Goal: Task Accomplishment & Management: Manage account settings

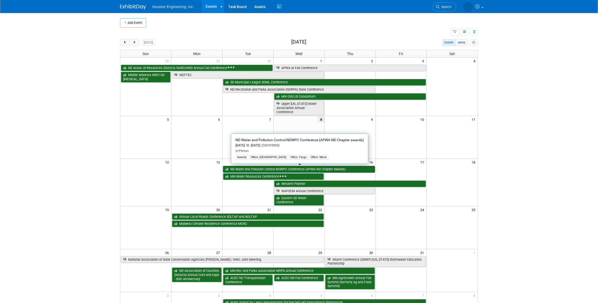
click at [250, 166] on link "ND Water and Pollution Control NDWPC Conference (APWA ND Chapter awards)" at bounding box center [299, 169] width 152 height 7
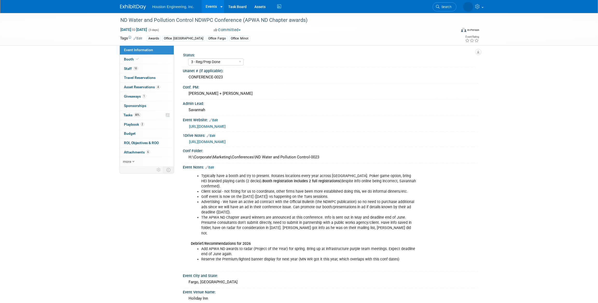
select select "3 - Reg/Prep Done"
select select "Yes"
select select "Mun. Infrastructure"
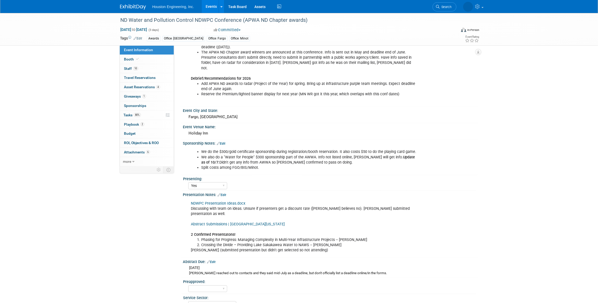
scroll to position [189, 0]
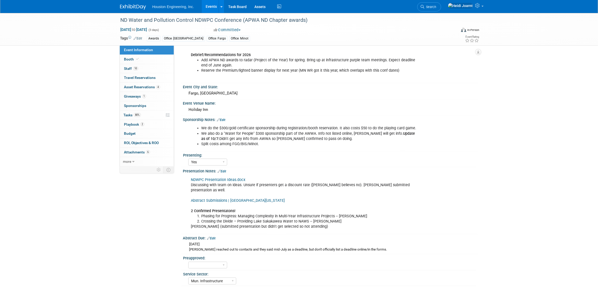
click at [218, 198] on link "Abstract Submissions | University of North Dakota" at bounding box center [238, 200] width 94 height 4
